Goal: Task Accomplishment & Management: Complete application form

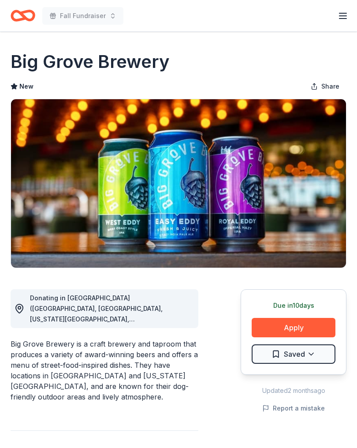
click at [293, 330] on button "Apply" at bounding box center [294, 327] width 84 height 19
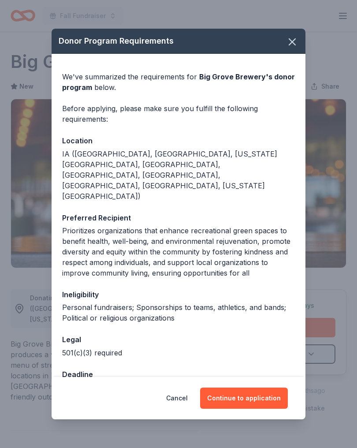
click at [258, 396] on button "Continue to application" at bounding box center [244, 398] width 88 height 21
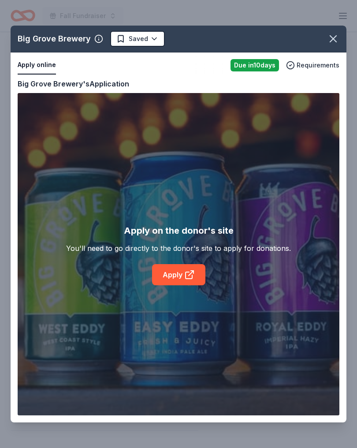
click at [183, 278] on link "Apply" at bounding box center [178, 274] width 53 height 21
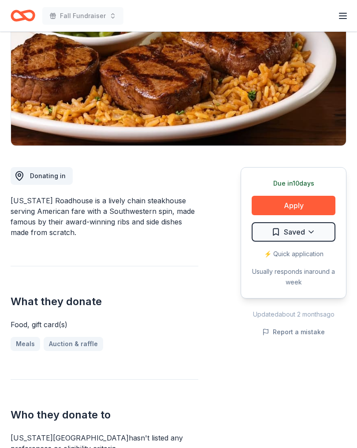
scroll to position [120, 0]
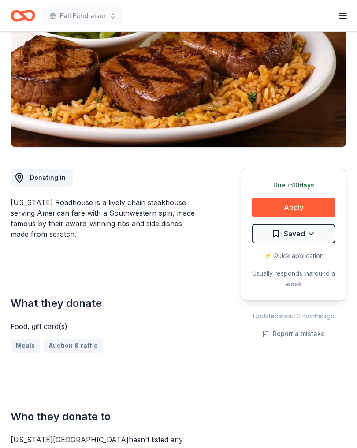
click at [298, 206] on button "Apply" at bounding box center [294, 207] width 84 height 19
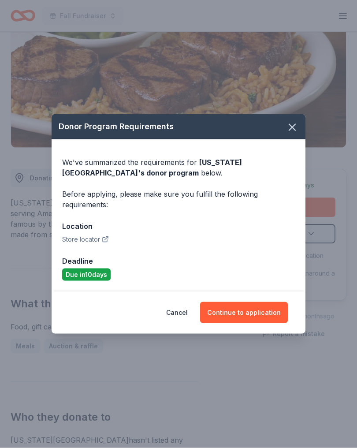
scroll to position [120, 0]
click at [248, 311] on button "Continue to application" at bounding box center [244, 312] width 88 height 21
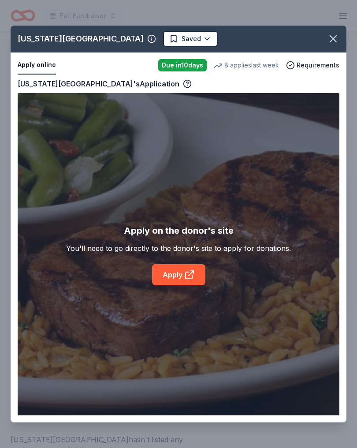
click at [182, 274] on link "Apply" at bounding box center [178, 274] width 53 height 21
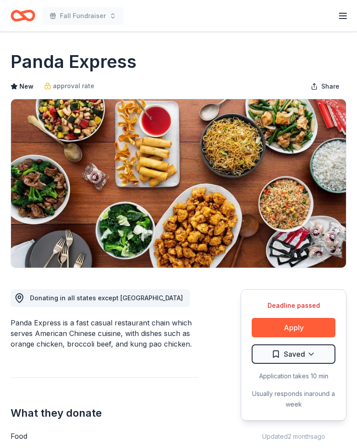
click at [296, 321] on button "Apply" at bounding box center [294, 327] width 84 height 19
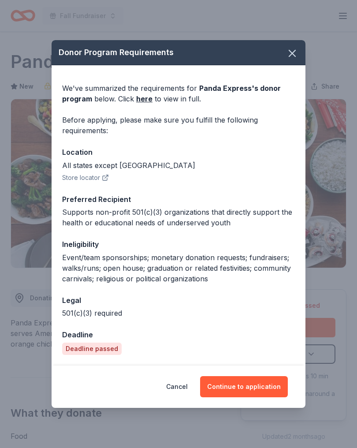
click at [286, 55] on icon "button" at bounding box center [292, 53] width 12 height 12
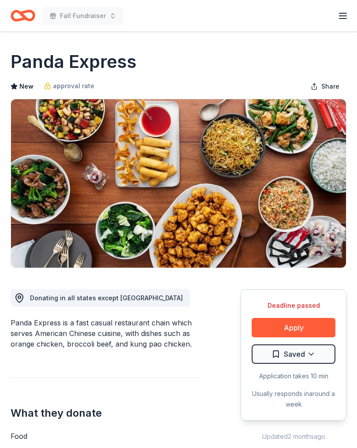
click at [311, 323] on button "Apply" at bounding box center [294, 327] width 84 height 19
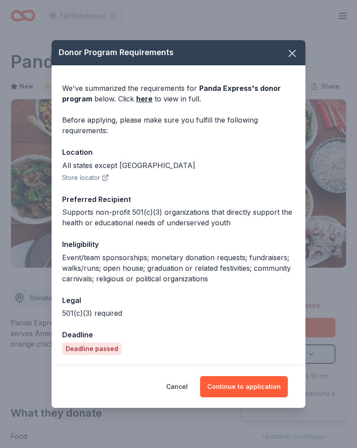
click at [264, 381] on button "Continue to application" at bounding box center [244, 386] width 88 height 21
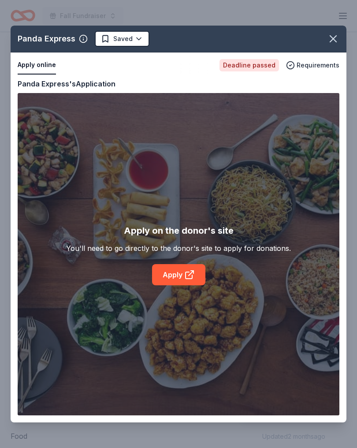
click at [186, 274] on icon at bounding box center [189, 275] width 7 height 7
